Goal: Navigation & Orientation: Find specific page/section

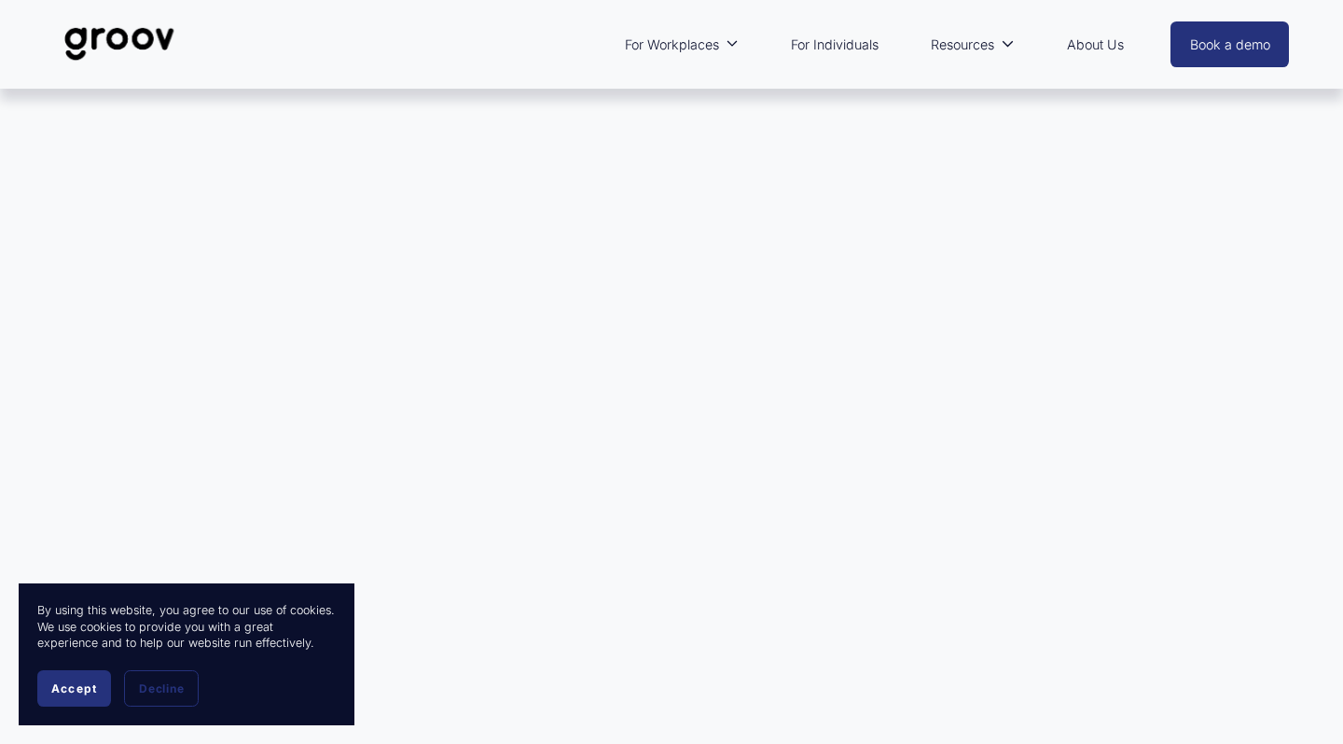
click at [67, 688] on span "Accept" at bounding box center [74, 688] width 46 height 14
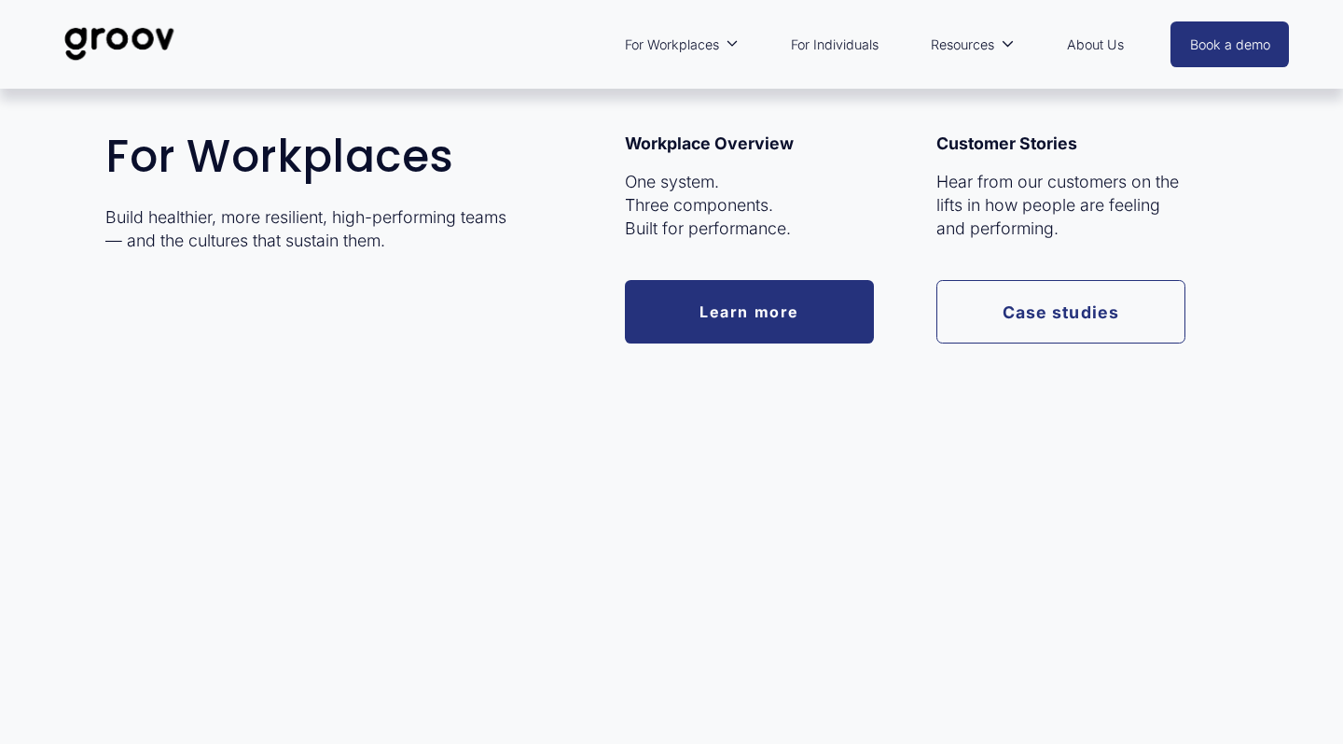
click at [692, 40] on span "For Workplaces" at bounding box center [672, 45] width 94 height 24
click at [694, 46] on span "For Workplaces" at bounding box center [672, 45] width 94 height 24
click at [723, 301] on link "Learn more" at bounding box center [749, 311] width 249 height 63
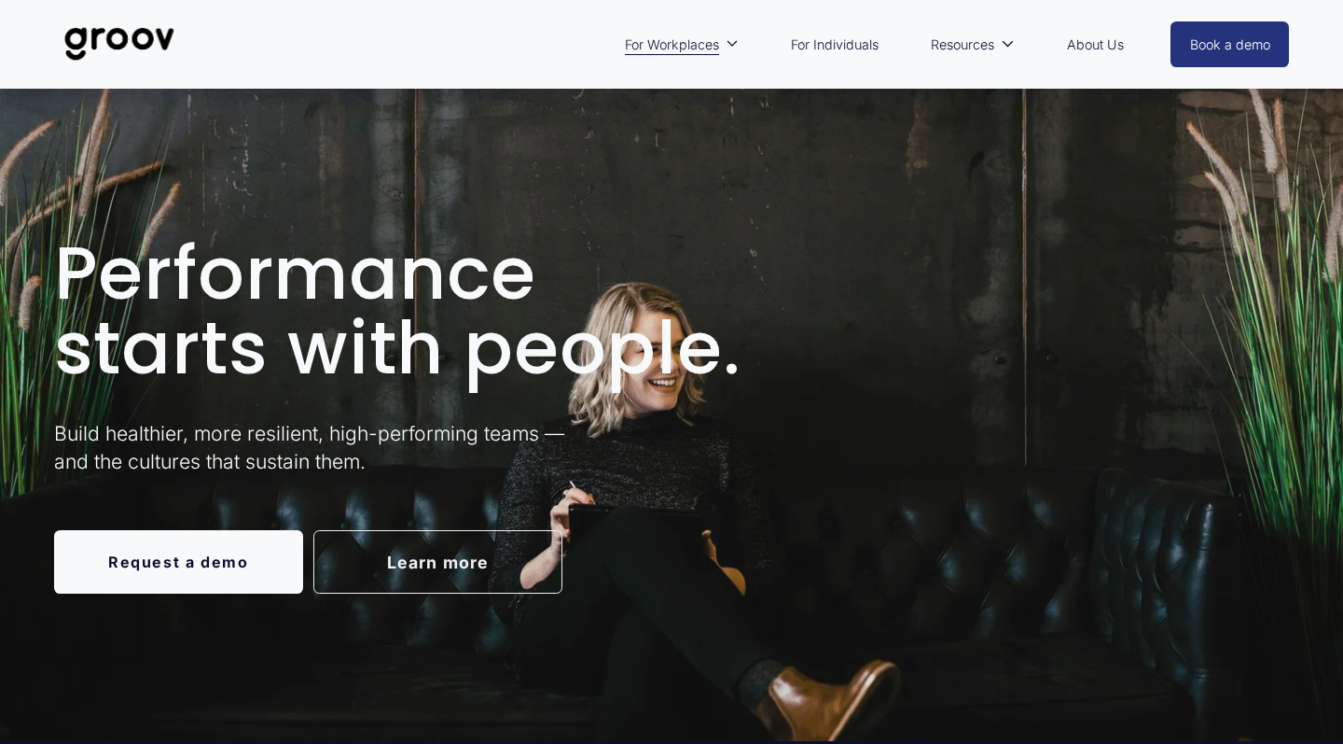
click at [838, 37] on link "For Individuals" at bounding box center [835, 44] width 106 height 43
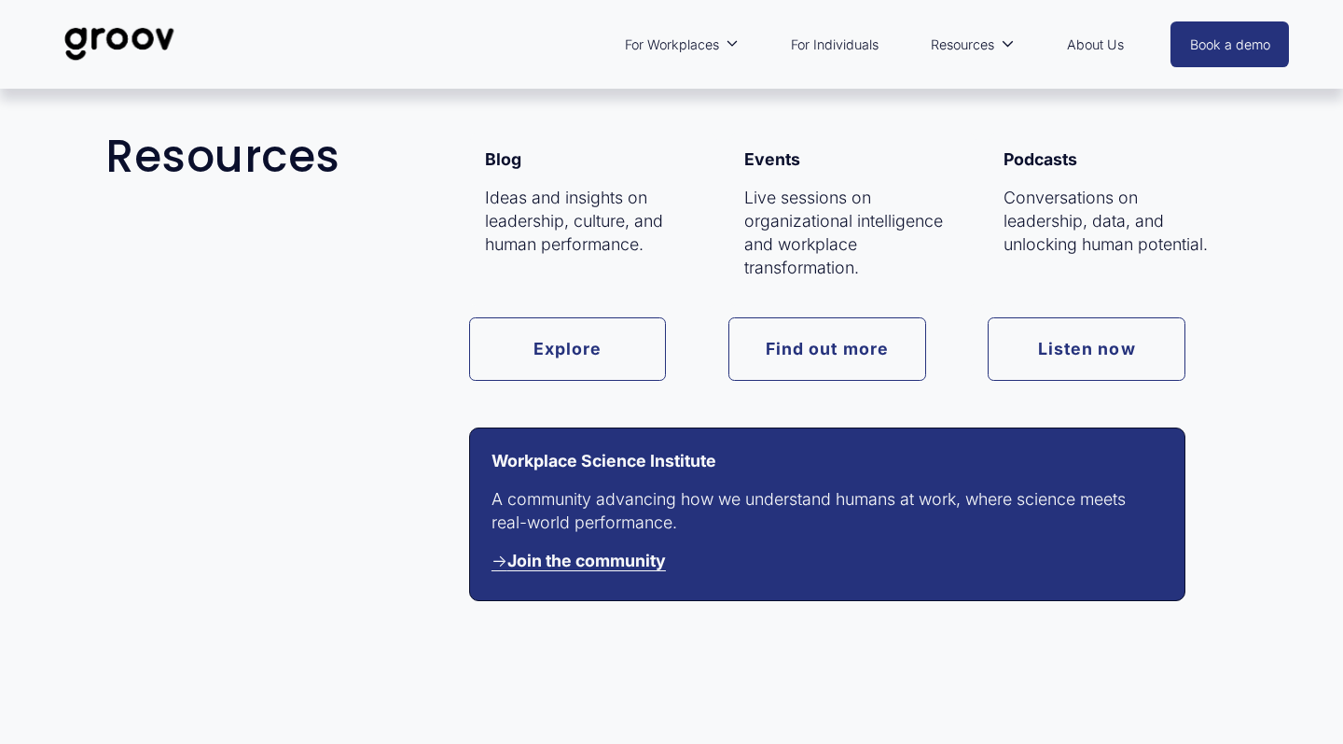
click at [964, 48] on span "Resources" at bounding box center [962, 45] width 63 height 24
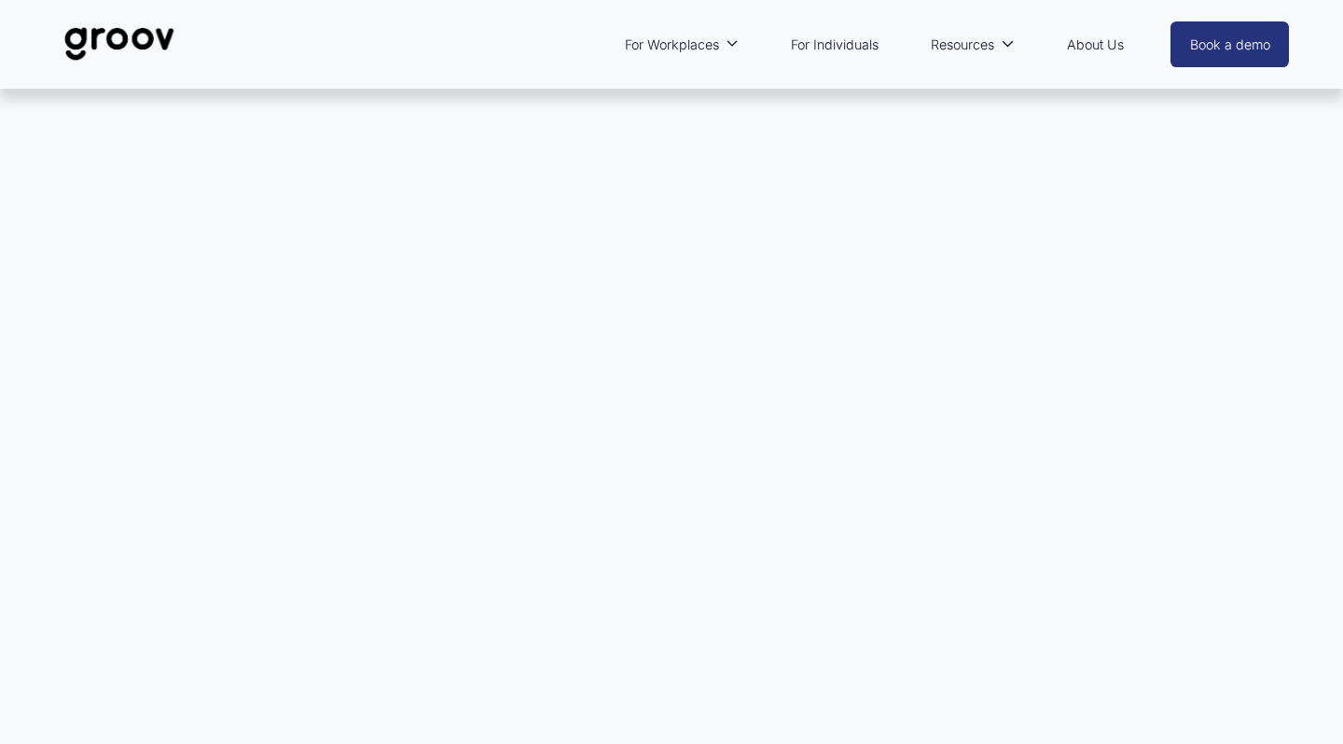
click at [835, 46] on link "For Individuals" at bounding box center [835, 44] width 106 height 43
